Goal: Task Accomplishment & Management: Complete application form

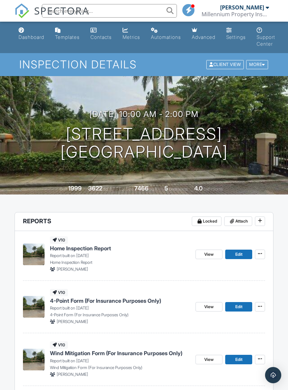
click at [240, 222] on span "Attach" at bounding box center [242, 221] width 13 height 7
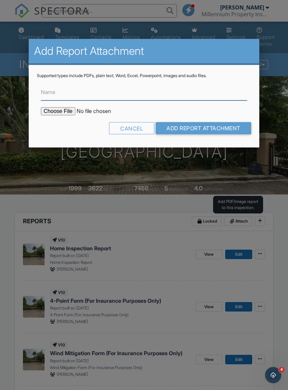
click at [75, 89] on input "Name" at bounding box center [144, 92] width 206 height 17
type input "BuildFax Report"
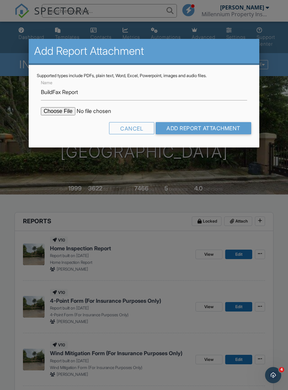
click at [61, 109] on input "file" at bounding box center [98, 111] width 115 height 8
type input "C:\fakepath\BuildFaxReport_20250928205638443984-N2AB1F-772920961.pdf"
click at [228, 128] on input "Add Report Attachment" at bounding box center [204, 128] width 96 height 12
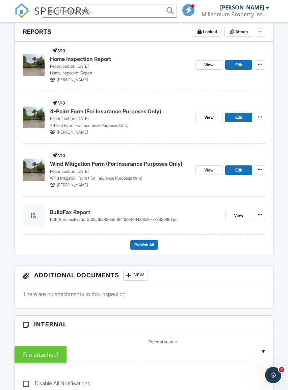
click at [143, 212] on h4 "BuildFax Report" at bounding box center [135, 211] width 170 height 7
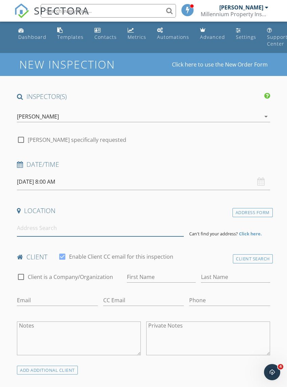
click at [78, 229] on input at bounding box center [100, 228] width 167 height 17
click at [53, 229] on input at bounding box center [100, 228] width 167 height 17
paste input "BUL-218016"
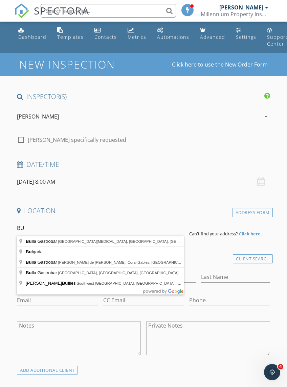
type input "B"
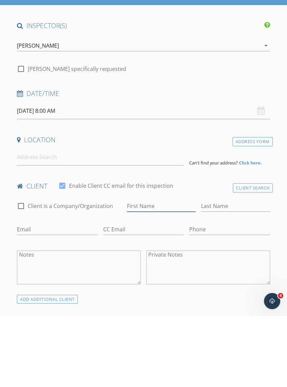
click at [142, 272] on input "First Name" at bounding box center [161, 277] width 69 height 11
click at [145, 272] on input "First Name" at bounding box center [161, 277] width 69 height 11
paste input "JOSE REYNALDO TEFEL"
type input "JOSE REYNALDO TEFEL"
click at [216, 272] on input "Last Name" at bounding box center [235, 277] width 69 height 11
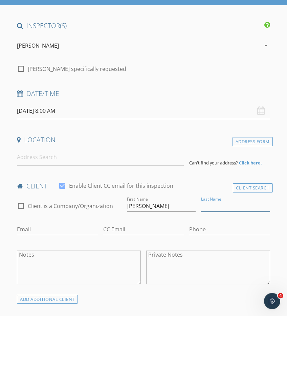
click at [219, 272] on input "Last Name" at bounding box center [235, 277] width 69 height 11
paste input "JOSE REYNALDO TEFEL"
click at [240, 272] on input "JOSE REYNALDO TEFEL" at bounding box center [235, 277] width 69 height 11
type input "T"
paste input "JOSE REYNALDO TEFEL"
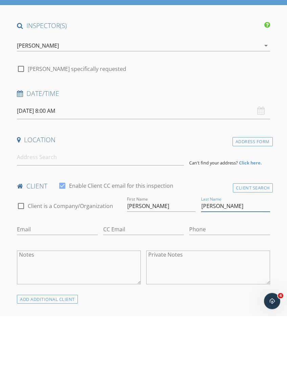
click at [242, 272] on input "JOSE REYNALDO TEFEL" at bounding box center [235, 277] width 69 height 11
click at [239, 272] on input "JOSE REYNALDO TEFEL" at bounding box center [235, 277] width 69 height 11
type input "T"
click at [221, 272] on input "Last Name" at bounding box center [235, 277] width 69 height 11
paste input "JOSE REYNALDO TEFEL"
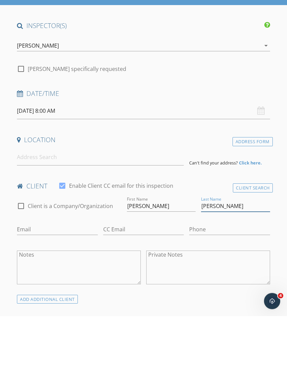
click at [237, 272] on input "JOSE REYNALDO TEFEL" at bounding box center [235, 277] width 69 height 11
type input "TEFEL"
click at [186, 272] on input "JOSE REYNALDO TEFEL" at bounding box center [161, 277] width 69 height 11
type input "JOSE REYNALDO"
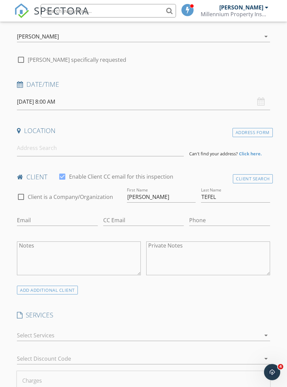
scroll to position [80, 0]
click at [202, 220] on input "Phone" at bounding box center [229, 220] width 80 height 11
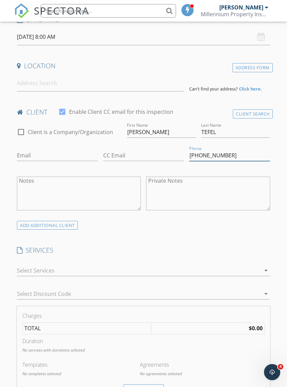
scroll to position [145, 0]
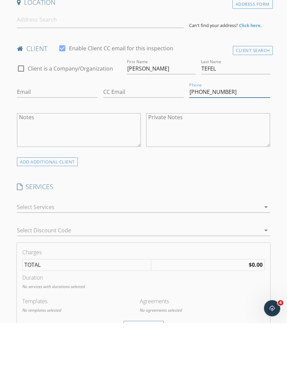
type input "305-496-2211"
click at [57, 221] on div "ADD ADDITIONAL client" at bounding box center [47, 225] width 61 height 9
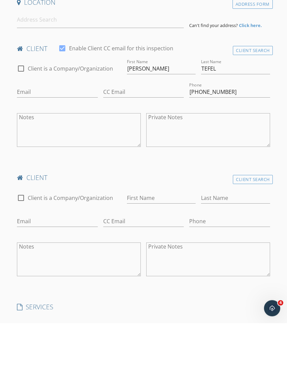
scroll to position [209, 0]
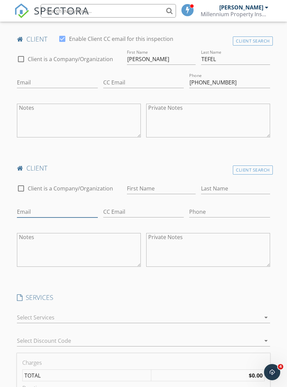
click at [52, 208] on input "Email" at bounding box center [57, 211] width 80 height 11
click at [46, 210] on input "Email" at bounding box center [57, 211] width 80 height 11
paste input "CAROLINA RIVAS"
type input "CAROLINA RIVAS"
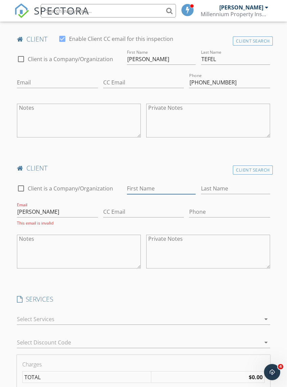
click at [157, 186] on input "First Name" at bounding box center [161, 188] width 69 height 11
click at [154, 185] on input "First Name" at bounding box center [161, 188] width 69 height 11
paste input "CAROLINA RIVAS"
type input "CAROLINA RIVAS"
click at [233, 187] on input "Last Name" at bounding box center [235, 188] width 69 height 11
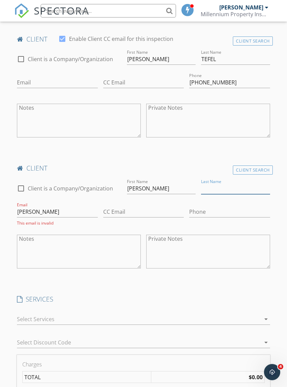
click at [222, 188] on input "Last Name" at bounding box center [235, 188] width 69 height 11
paste input "CAROLINA RIVAS"
type input "CAROLINA RIVAS"
click at [66, 211] on input "CAROLINA RIVAS" at bounding box center [57, 211] width 80 height 11
type input "C"
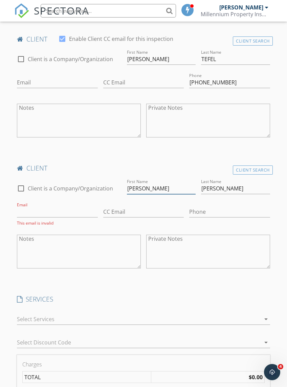
click at [178, 187] on input "CAROLINA RIVAS" at bounding box center [161, 188] width 69 height 11
type input "CAROLINA"
click at [229, 187] on input "[PERSON_NAME]" at bounding box center [235, 188] width 69 height 11
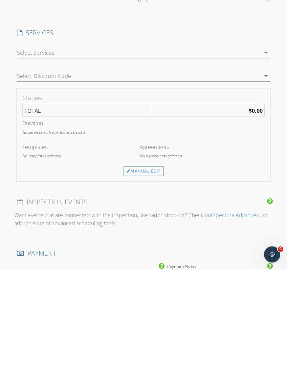
type input "[PERSON_NAME]"
click at [149, 285] on div "Manual Edit" at bounding box center [143, 289] width 40 height 9
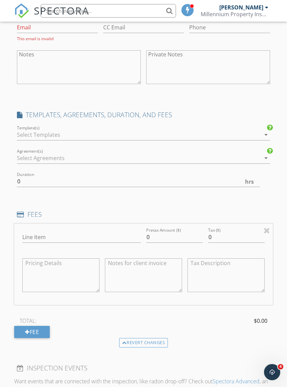
scroll to position [399, 0]
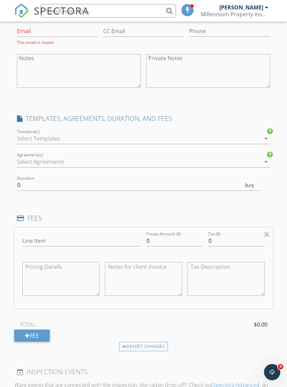
click at [265, 139] on icon "arrow_drop_down" at bounding box center [266, 139] width 8 height 8
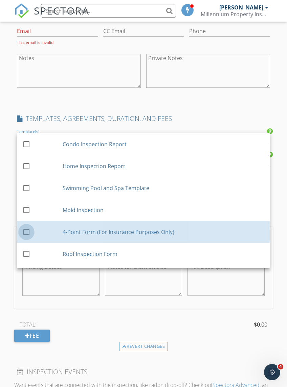
click at [30, 227] on div at bounding box center [26, 231] width 11 height 11
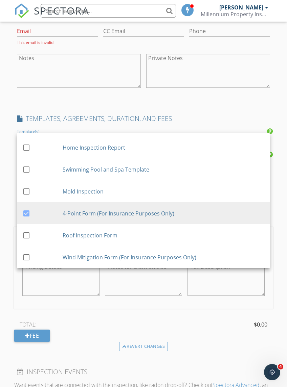
scroll to position [19, 0]
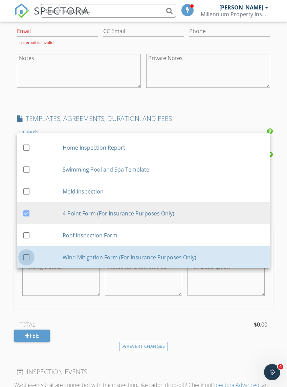
click at [25, 257] on div at bounding box center [26, 257] width 11 height 11
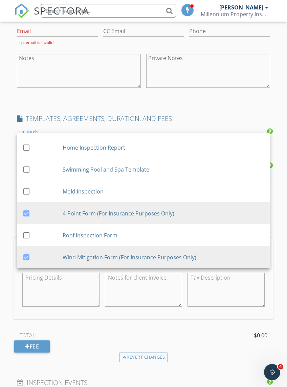
click at [174, 331] on div "TOTAL: $0.00" at bounding box center [143, 336] width 258 height 10
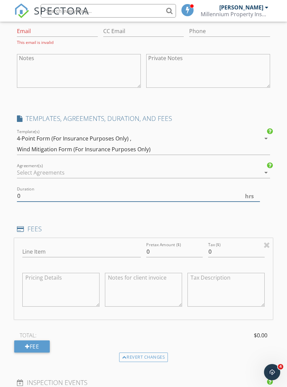
click at [172, 191] on input "0" at bounding box center [138, 196] width 242 height 11
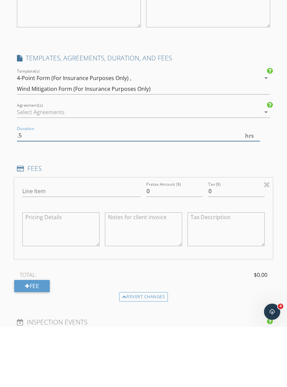
type input ".5"
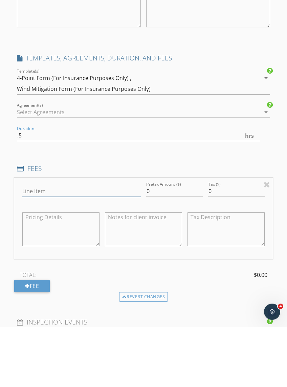
click at [79, 246] on input "Line Item" at bounding box center [81, 251] width 118 height 11
type input "Four Points & Wind Mitigation"
click at [158, 246] on input "0" at bounding box center [174, 251] width 56 height 11
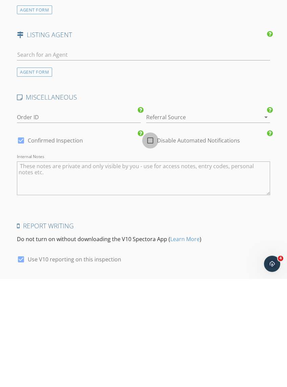
type input "160"
click at [152, 243] on div at bounding box center [149, 248] width 11 height 11
checkbox input "true"
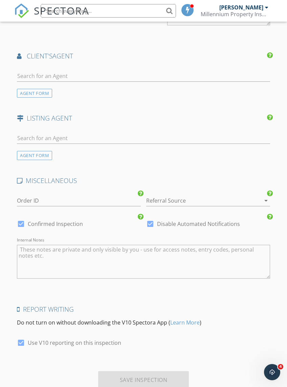
click at [150, 380] on div "Save Inspection" at bounding box center [143, 380] width 91 height 18
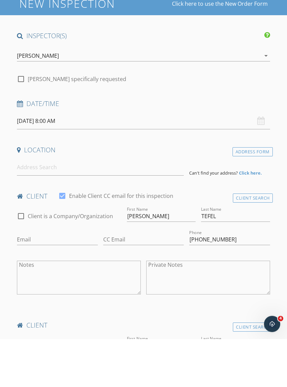
scroll to position [0, 0]
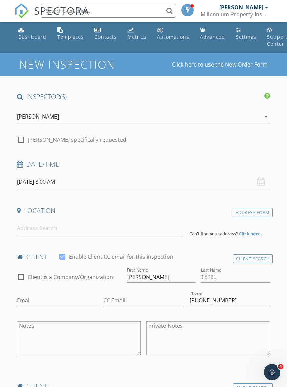
click at [72, 179] on input "09/29/2025 8:00 AM" at bounding box center [143, 182] width 252 height 17
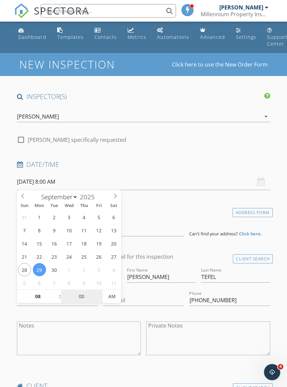
click at [81, 296] on input "00" at bounding box center [82, 297] width 42 height 14
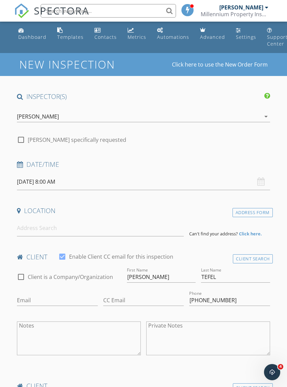
click at [164, 210] on h4 "Location" at bounding box center [143, 210] width 252 height 9
click at [46, 182] on input "09/29/2025 8:00 AM" at bounding box center [143, 182] width 252 height 17
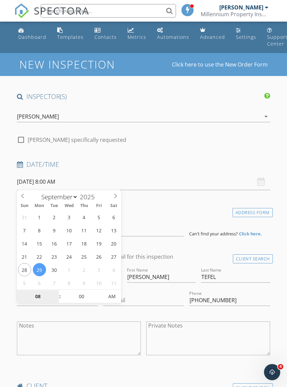
click at [39, 295] on input "08" at bounding box center [38, 297] width 42 height 14
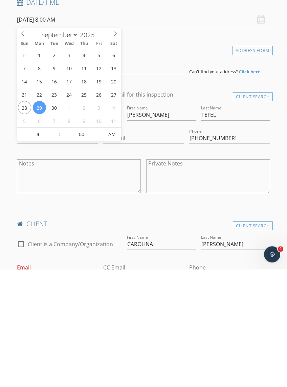
type input "04"
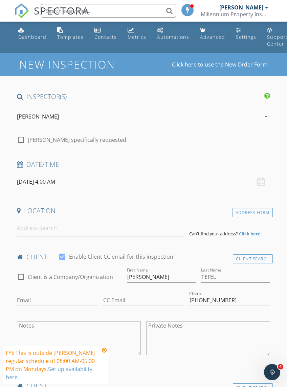
click at [62, 184] on input "09/29/2025 4:00 AM" at bounding box center [143, 182] width 252 height 17
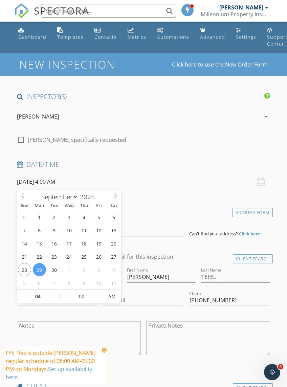
type input "[DATE] 4:00 PM"
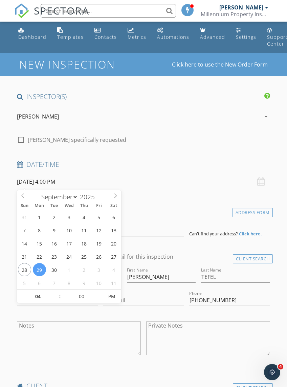
click at [172, 167] on h4 "Date/Time" at bounding box center [143, 164] width 252 height 9
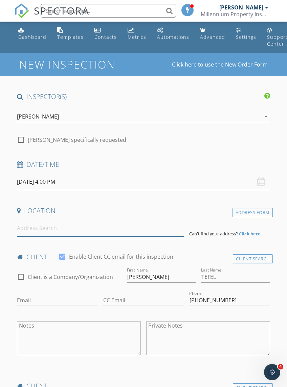
click at [59, 226] on input at bounding box center [100, 228] width 167 height 17
click at [51, 224] on input at bounding box center [100, 228] width 167 height 17
paste input "4371 SW 154 PL MIAMI, FL 33185"
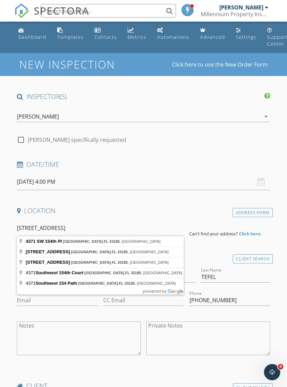
type input "4371 SW 154th Pl, Miami, FL 33185, USA"
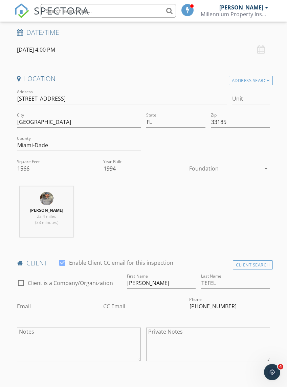
scroll to position [133, 0]
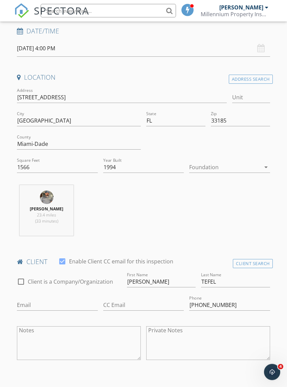
click at [255, 170] on div at bounding box center [224, 167] width 71 height 11
click at [208, 203] on div "Slab" at bounding box center [229, 201] width 70 height 8
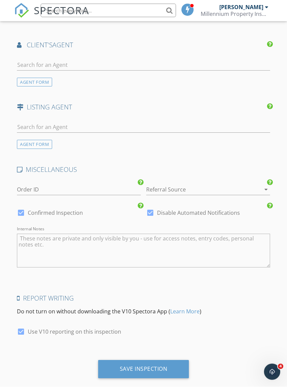
scroll to position [1008, 0]
click at [144, 361] on div "Save Inspection" at bounding box center [143, 370] width 91 height 18
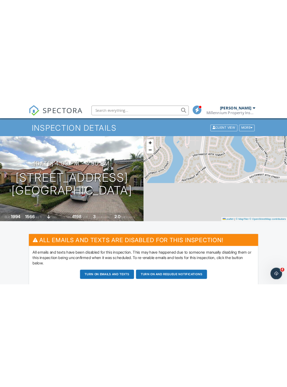
scroll to position [23, 0]
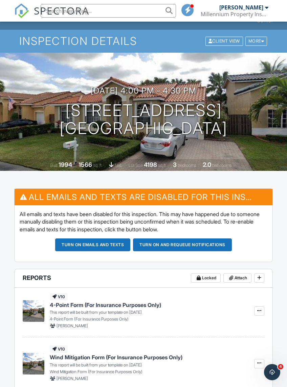
click at [243, 276] on span "Attach" at bounding box center [240, 278] width 13 height 7
click at [239, 279] on span "Attach" at bounding box center [240, 278] width 13 height 7
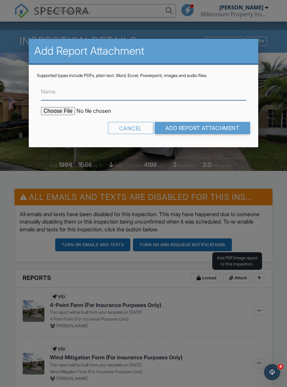
click at [101, 88] on input "Name" at bounding box center [143, 92] width 205 height 17
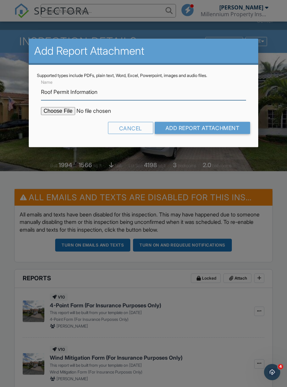
type input "Roof Permit Information"
click at [49, 111] on input "file" at bounding box center [98, 111] width 115 height 8
type input "C:\fakepath\IMG_8780.png"
click at [219, 126] on input "Add Report Attachment" at bounding box center [202, 128] width 96 height 12
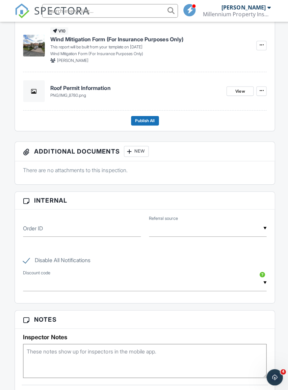
scroll to position [341, 0]
